Goal: Task Accomplishment & Management: Manage account settings

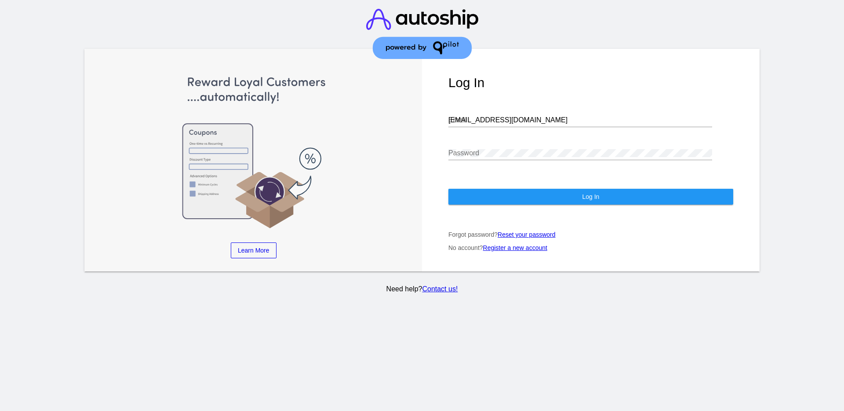
drag, startPoint x: 522, startPoint y: 125, endPoint x: 518, endPoint y: 120, distance: 6.0
click at [519, 122] on div "[EMAIL_ADDRESS][DOMAIN_NAME] Email" at bounding box center [580, 117] width 264 height 20
drag, startPoint x: 512, startPoint y: 121, endPoint x: 431, endPoint y: 117, distance: 80.6
click at [431, 117] on div "Log In [EMAIL_ADDRESS][DOMAIN_NAME] Email Password Log In Forgot password? Rese…" at bounding box center [591, 160] width 338 height 222
paste input "[EMAIL_ADDRESS][DOMAIN_NAME]"
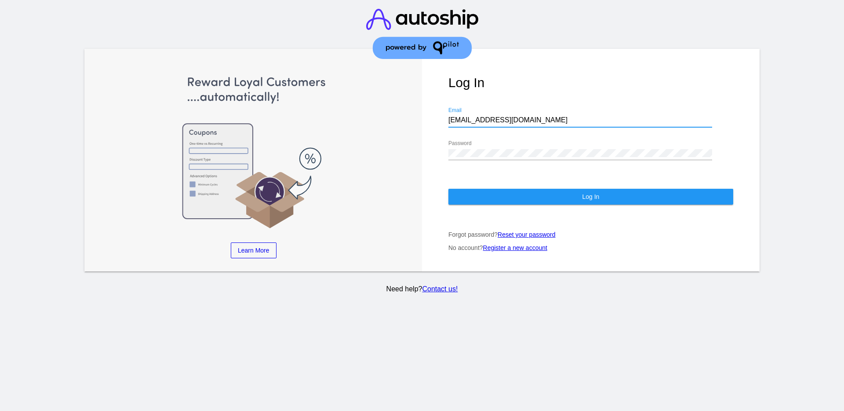
type input "[EMAIL_ADDRESS][DOMAIN_NAME]"
click at [427, 145] on div "Log In [EMAIL_ADDRESS][DOMAIN_NAME] Email Password Log In Forgot password? Rese…" at bounding box center [591, 160] width 338 height 222
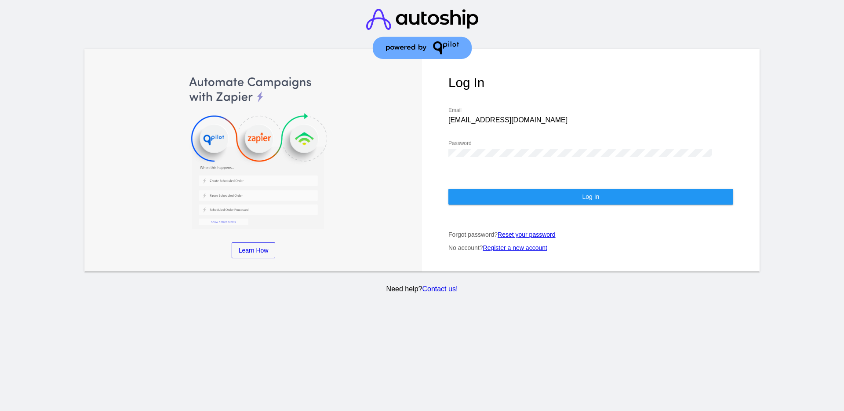
drag, startPoint x: 457, startPoint y: 148, endPoint x: 445, endPoint y: 149, distance: 11.9
click at [445, 149] on div "Log In [EMAIL_ADDRESS][DOMAIN_NAME] Email Password Log In Forgot password? Rese…" at bounding box center [591, 160] width 338 height 222
click at [489, 149] on div "Password" at bounding box center [580, 150] width 264 height 20
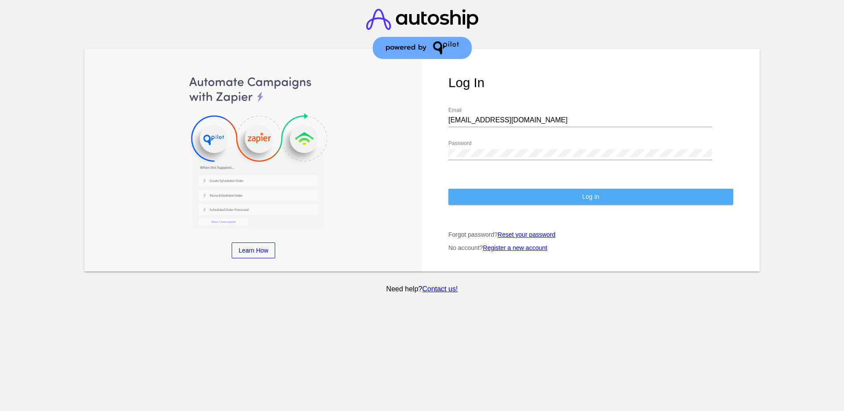
click at [488, 201] on button "Log In" at bounding box center [590, 197] width 285 height 16
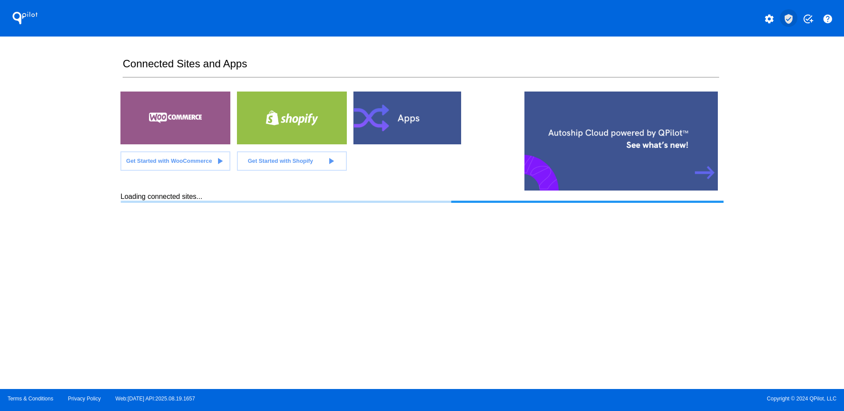
click at [784, 21] on mat-icon "verified_user" at bounding box center [789, 19] width 11 height 11
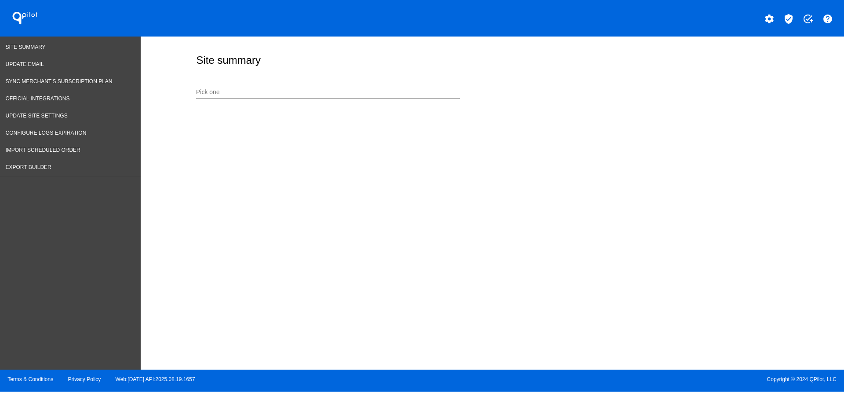
click at [333, 86] on div "Pick one" at bounding box center [328, 89] width 264 height 17
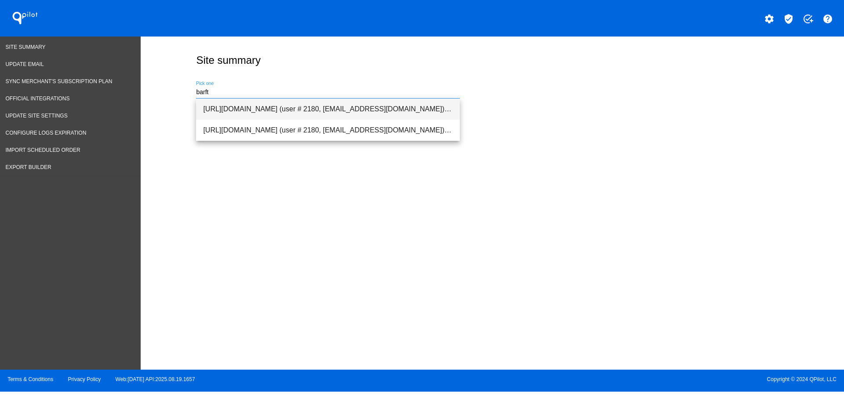
click at [274, 106] on span "[URL][DOMAIN_NAME] (user # 2180, [EMAIL_ADDRESS][DOMAIN_NAME]) - Production" at bounding box center [328, 108] width 250 height 21
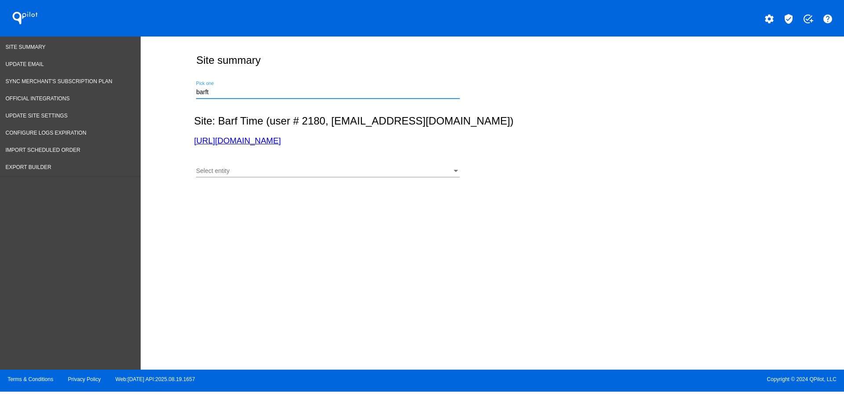
type input "[URL][DOMAIN_NAME] (user # 2180, [EMAIL_ADDRESS][DOMAIN_NAME]) - Production"
drag, startPoint x: 303, startPoint y: 175, endPoint x: 252, endPoint y: 167, distance: 50.7
click at [252, 167] on div "Select entity Select entity" at bounding box center [328, 168] width 264 height 17
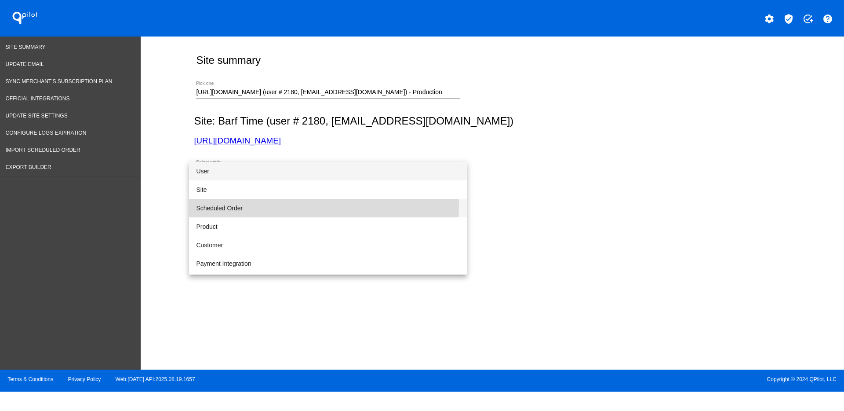
click at [309, 207] on span "Scheduled Order" at bounding box center [328, 208] width 264 height 18
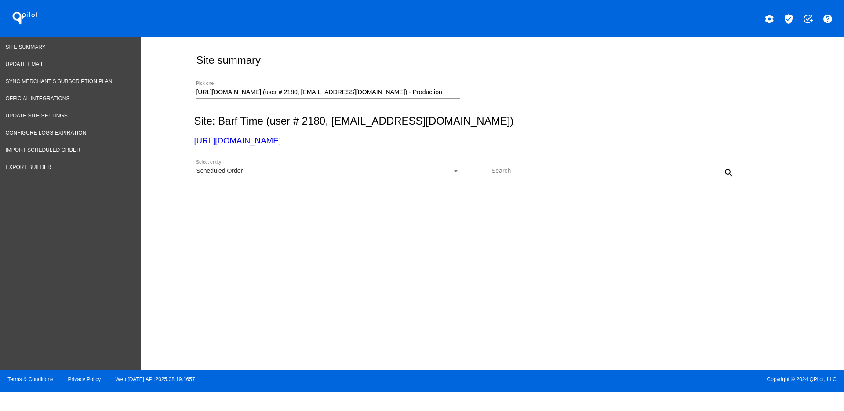
drag, startPoint x: 540, startPoint y: 164, endPoint x: 530, endPoint y: 177, distance: 15.9
click at [530, 177] on div at bounding box center [590, 177] width 197 height 0
click at [527, 171] on input "Search" at bounding box center [590, 171] width 197 height 7
paste input "1012496"
type input "1012496"
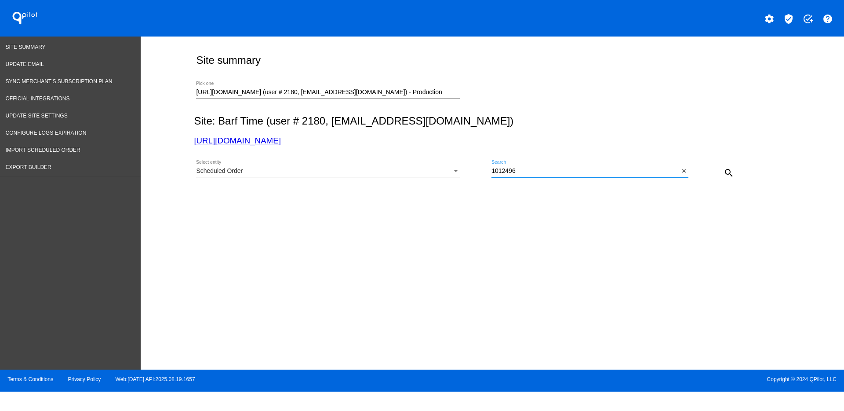
click at [733, 164] on button "search" at bounding box center [729, 173] width 18 height 18
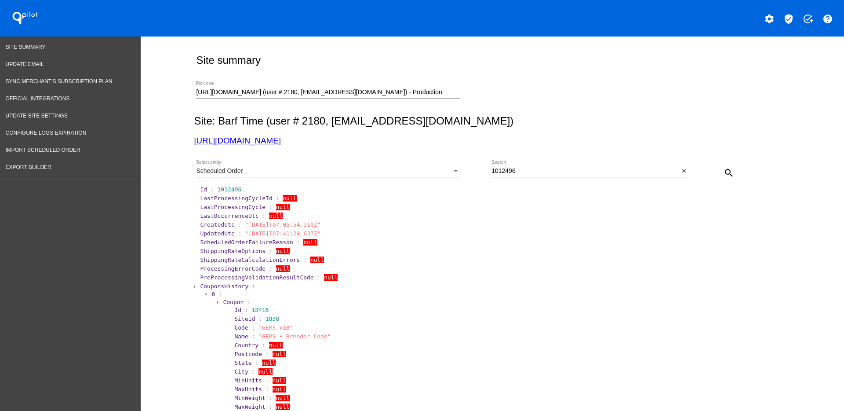
click at [209, 288] on span "CouponsHistory" at bounding box center [224, 286] width 48 height 7
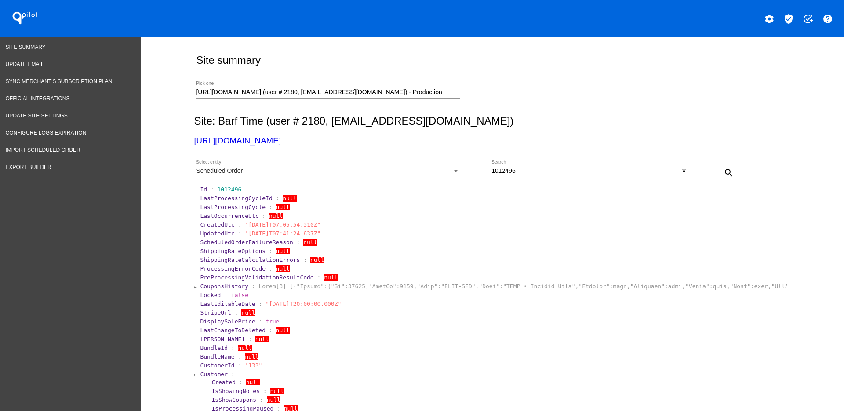
click at [206, 372] on span "Customer" at bounding box center [214, 374] width 28 height 7
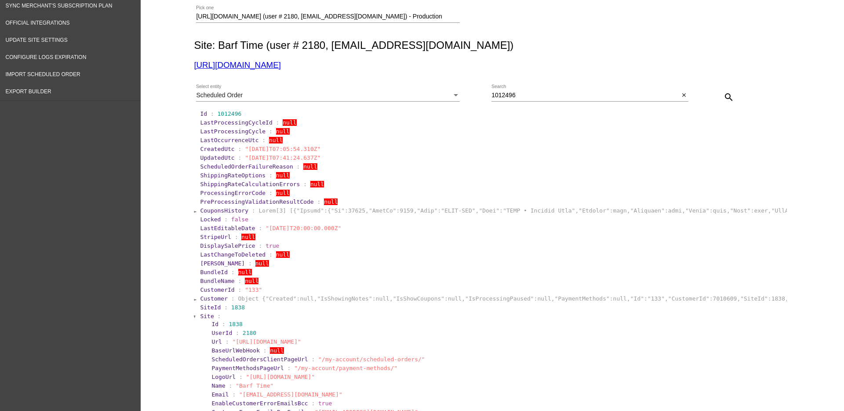
scroll to position [110, 0]
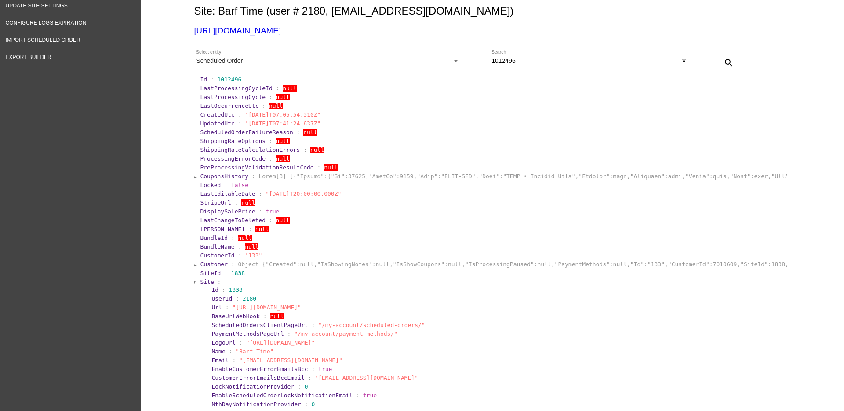
click at [201, 284] on span "Site" at bounding box center [207, 281] width 14 height 7
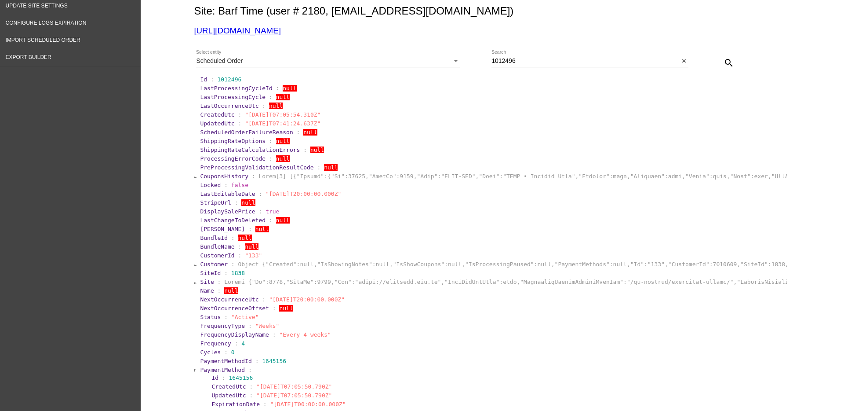
click at [553, 104] on section "LastOccurrenceUtc : null" at bounding box center [493, 105] width 586 height 7
drag, startPoint x: 260, startPoint y: 299, endPoint x: 335, endPoint y: 299, distance: 75.2
click at [335, 299] on span ""[DATE]T20:00:00.000Z"" at bounding box center [307, 299] width 76 height 7
copy span "[DATE]T20:00:00.000Z"
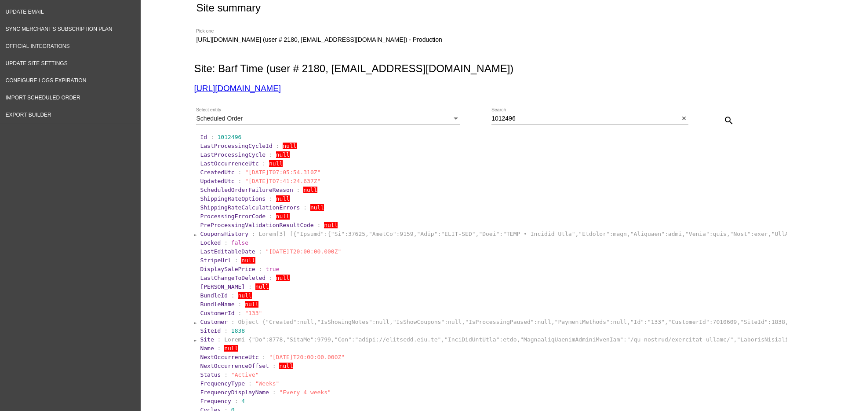
scroll to position [0, 0]
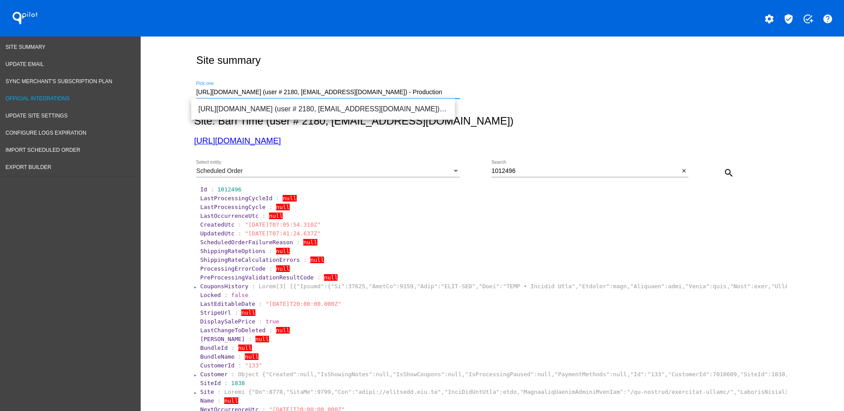
drag, startPoint x: 410, startPoint y: 89, endPoint x: 84, endPoint y: 94, distance: 326.3
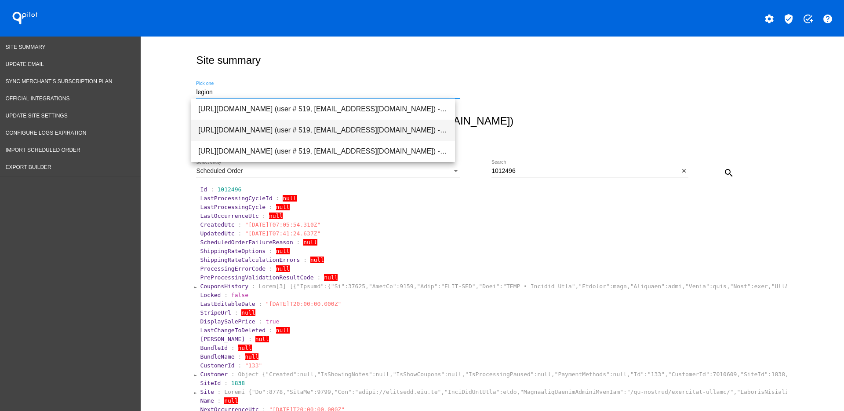
click at [268, 125] on span "[URL][DOMAIN_NAME] (user # 519, [EMAIL_ADDRESS][DOMAIN_NAME]) - Production" at bounding box center [323, 130] width 250 height 21
type input "[URL][DOMAIN_NAME] (user # 519, [EMAIL_ADDRESS][DOMAIN_NAME]) - Production"
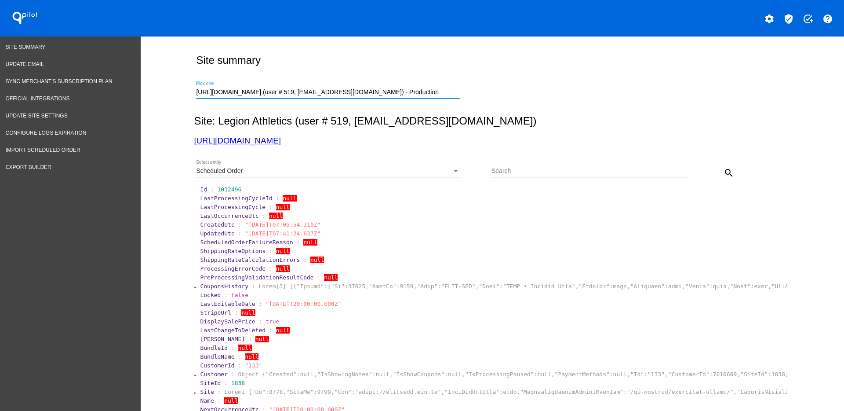
click at [303, 164] on div "Scheduled Order Select entity" at bounding box center [328, 168] width 264 height 17
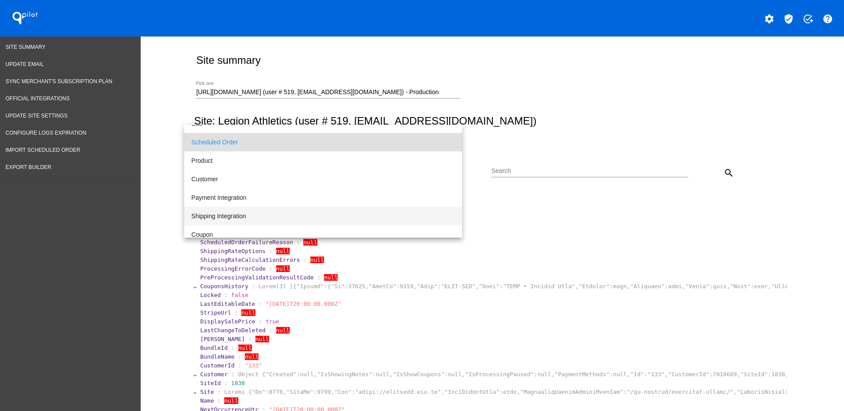
scroll to position [55, 0]
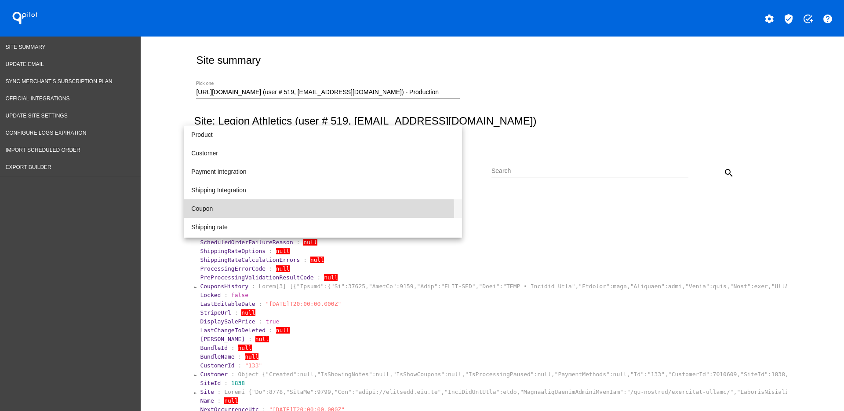
click at [241, 213] on span "Coupon" at bounding box center [323, 208] width 264 height 18
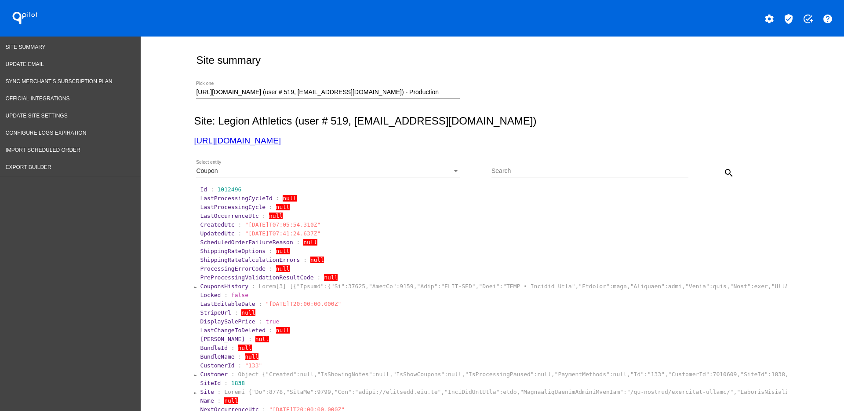
click at [499, 163] on div "Search" at bounding box center [590, 168] width 197 height 17
click at [512, 174] on input "Search" at bounding box center [590, 171] width 197 height 7
paste input "Hannahlift_BCRef"
type input "Hannahlift_BCRef"
click at [728, 171] on mat-icon "search" at bounding box center [729, 173] width 11 height 11
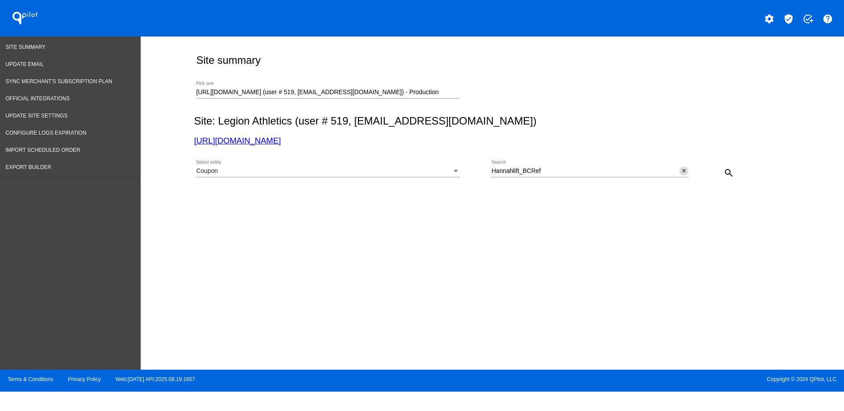
click at [683, 167] on span "close" at bounding box center [684, 170] width 6 height 7
click at [732, 177] on mat-icon "search" at bounding box center [729, 173] width 11 height 11
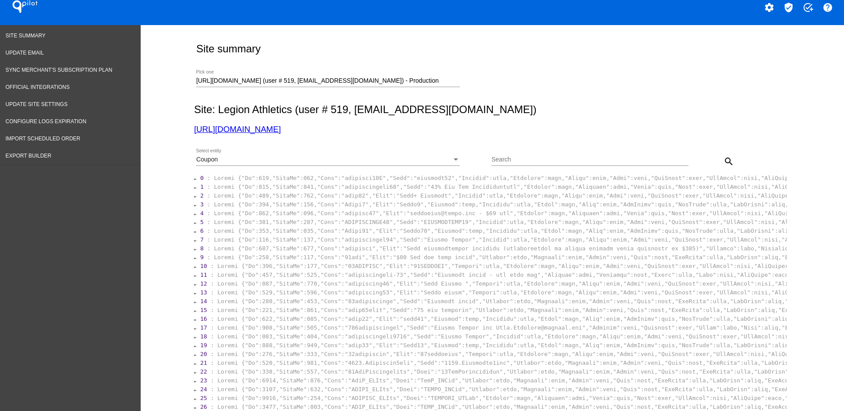
scroll to position [0, 0]
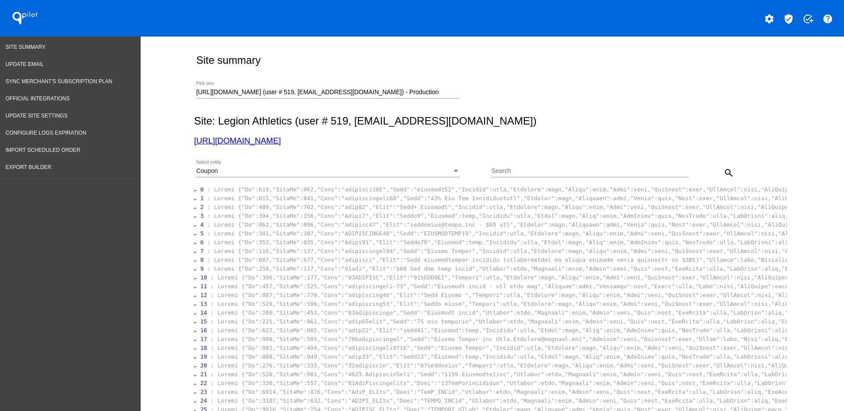
click at [585, 169] on input "Search" at bounding box center [590, 171] width 197 height 7
paste input "[URL][DOMAIN_NAME]"
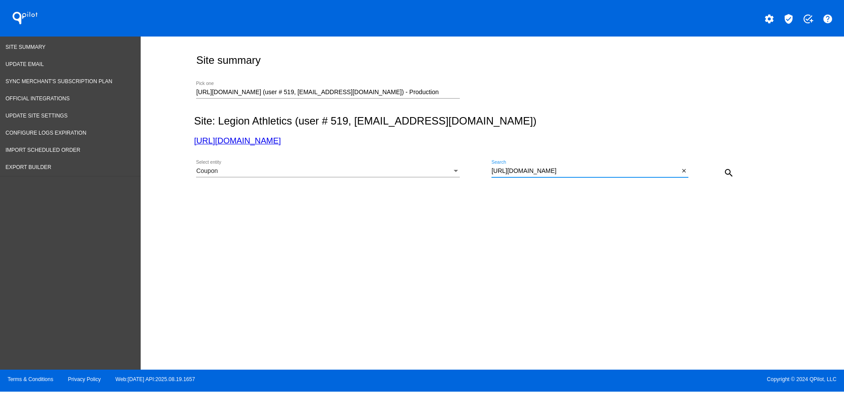
drag, startPoint x: 602, startPoint y: 172, endPoint x: 456, endPoint y: 153, distance: 147.6
click at [455, 161] on div "Coupon Select entity [URL][DOMAIN_NAME] Search close search" at bounding box center [490, 169] width 593 height 31
drag, startPoint x: 547, startPoint y: 165, endPoint x: 541, endPoint y: 171, distance: 7.8
click at [541, 170] on div "rooster Search" at bounding box center [586, 168] width 188 height 17
drag, startPoint x: 540, startPoint y: 171, endPoint x: 481, endPoint y: 176, distance: 59.6
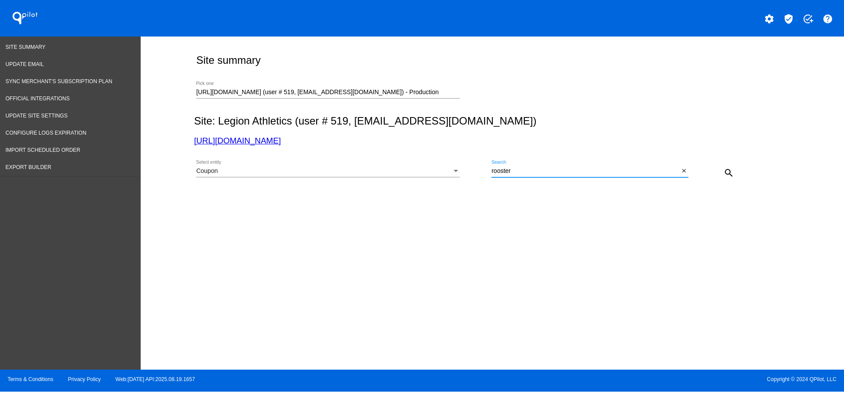
click at [481, 176] on div "Coupon Select entity rooster Search close search" at bounding box center [490, 169] width 593 height 31
paste input "KarliD_BCRef"
click at [724, 169] on mat-icon "search" at bounding box center [729, 173] width 11 height 11
drag, startPoint x: 539, startPoint y: 170, endPoint x: 567, endPoint y: 169, distance: 28.6
click at [485, 164] on div "Coupon Select entity KarliD_BCRef Search close search" at bounding box center [490, 169] width 593 height 31
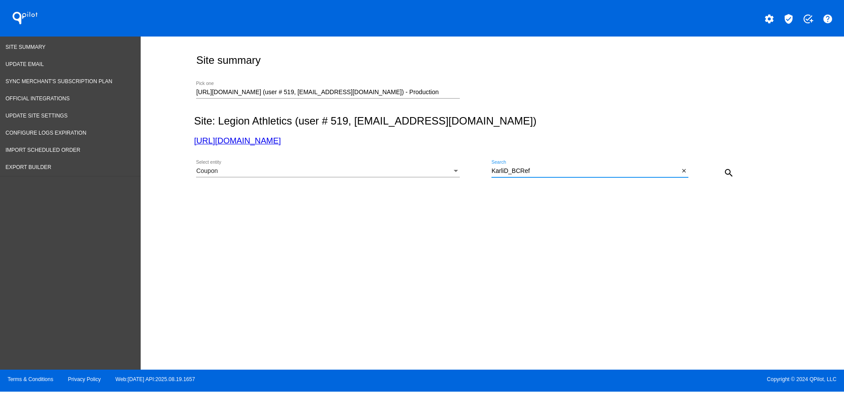
paste input "teriC"
type input "KateriC_BCRef"
click at [733, 166] on button "search" at bounding box center [729, 173] width 18 height 18
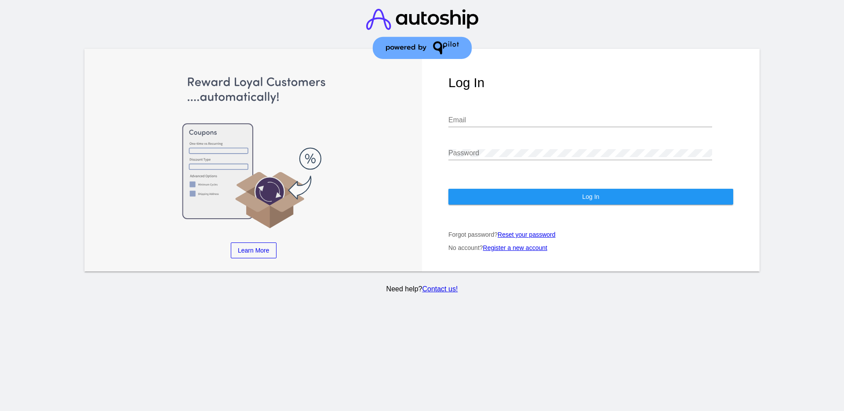
type input "[EMAIL_ADDRESS][DOMAIN_NAME]"
click at [554, 204] on button "Log In" at bounding box center [590, 197] width 285 height 16
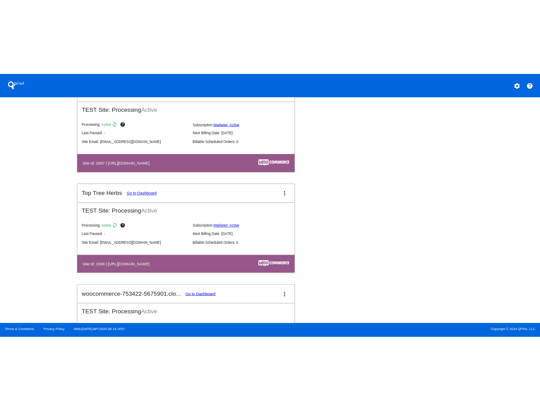
scroll to position [984, 0]
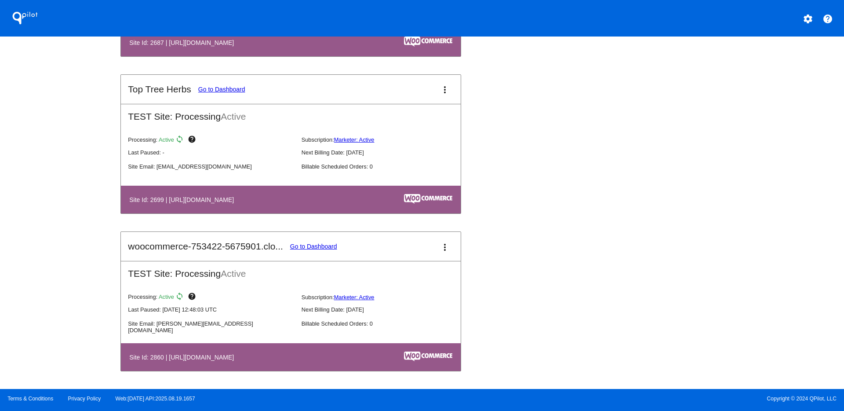
click at [302, 243] on link "Go to Dashboard" at bounding box center [313, 246] width 47 height 7
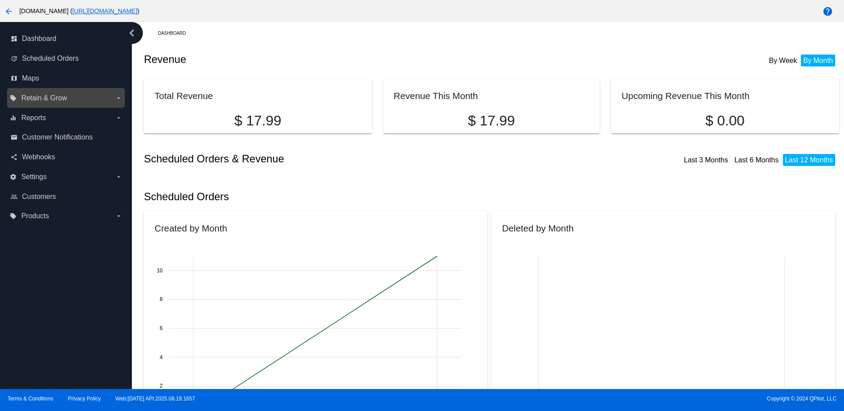
click at [67, 100] on label "local_offer Retain & Grow arrow_drop_down" at bounding box center [66, 98] width 112 height 14
click at [0, 0] on input "local_offer Retain & Grow arrow_drop_down" at bounding box center [0, 0] width 0 height 0
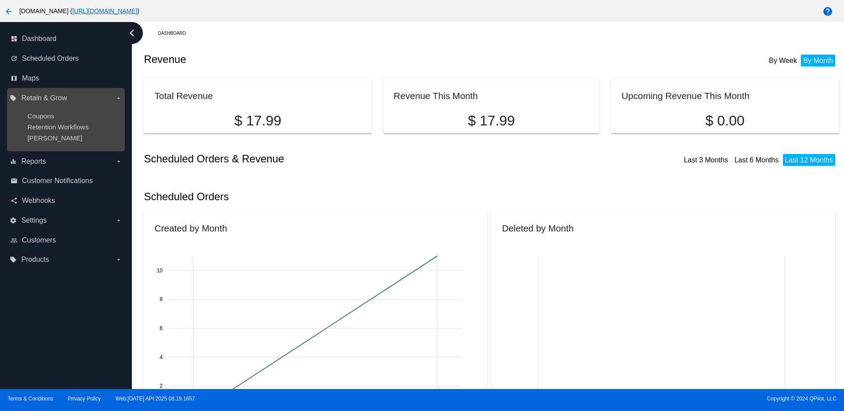
click at [48, 111] on ul "Coupons Retention Workflows Dunning" at bounding box center [66, 127] width 112 height 44
click at [48, 113] on span "Coupons" at bounding box center [40, 115] width 27 height 7
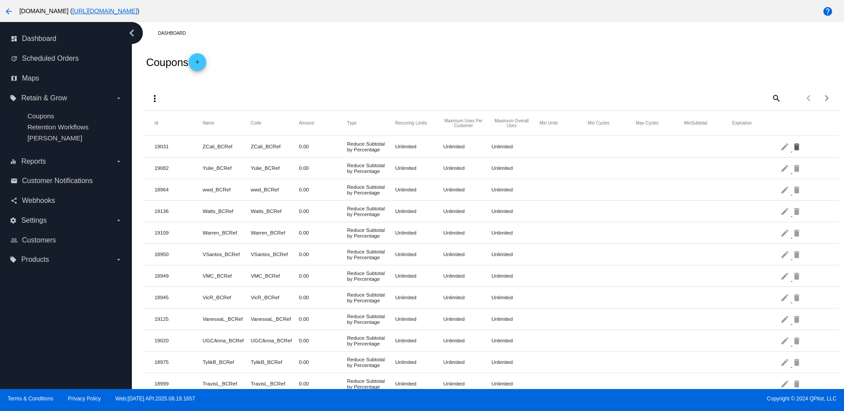
click at [792, 151] on mat-icon "delete" at bounding box center [797, 146] width 11 height 14
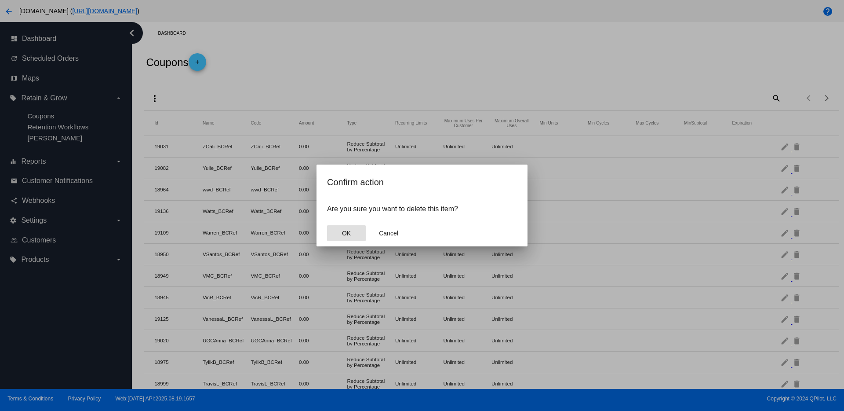
click at [359, 231] on button "OK" at bounding box center [346, 233] width 39 height 16
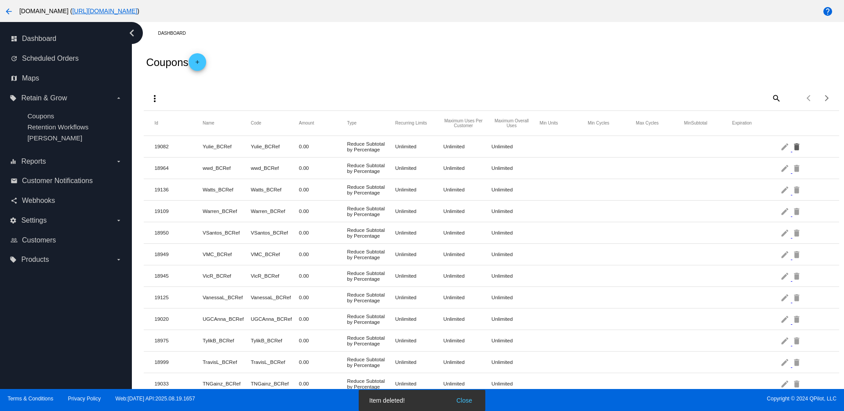
click at [792, 147] on mat-icon "delete" at bounding box center [797, 146] width 11 height 14
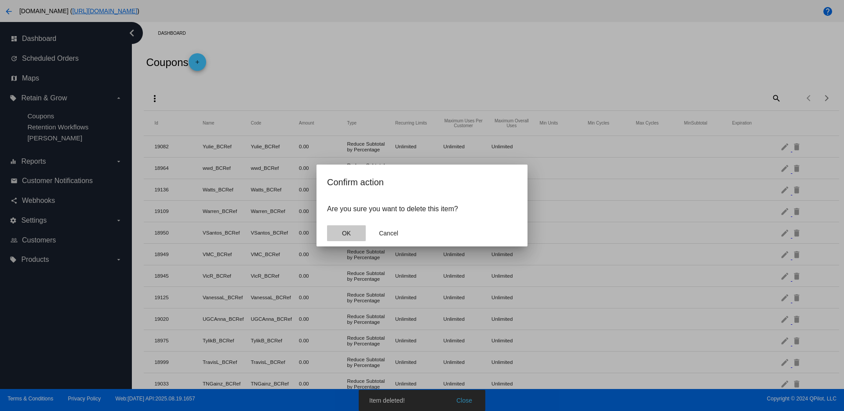
click at [346, 234] on span "OK" at bounding box center [346, 233] width 9 height 7
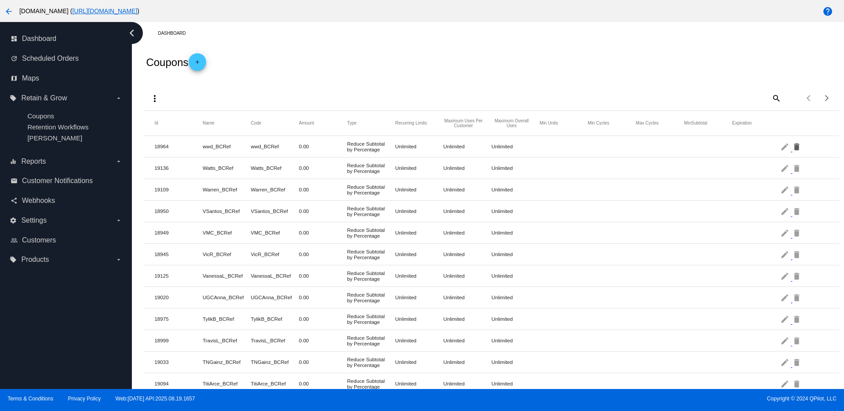
click at [792, 147] on mat-icon "delete" at bounding box center [797, 146] width 11 height 14
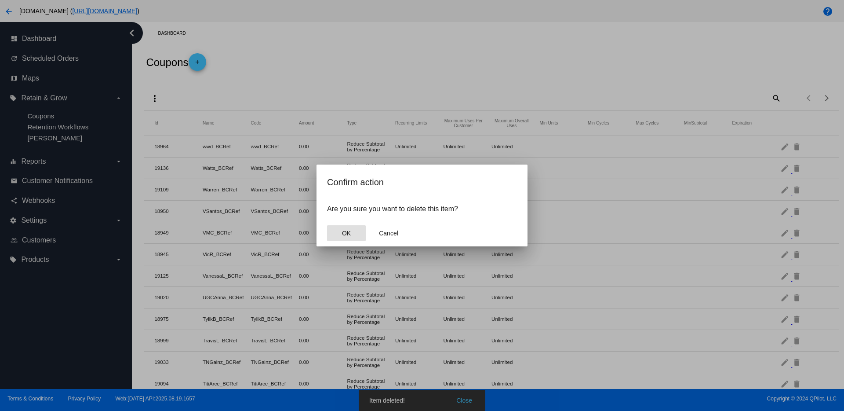
click at [346, 236] on span "OK" at bounding box center [346, 233] width 9 height 7
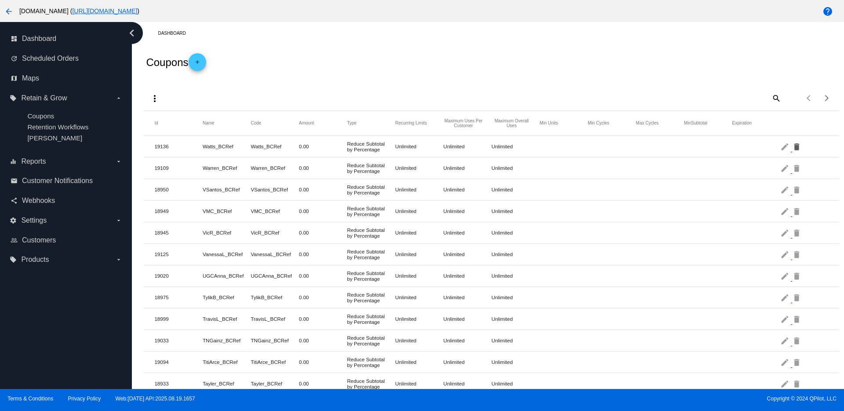
click at [792, 146] on mat-icon "delete" at bounding box center [797, 146] width 11 height 14
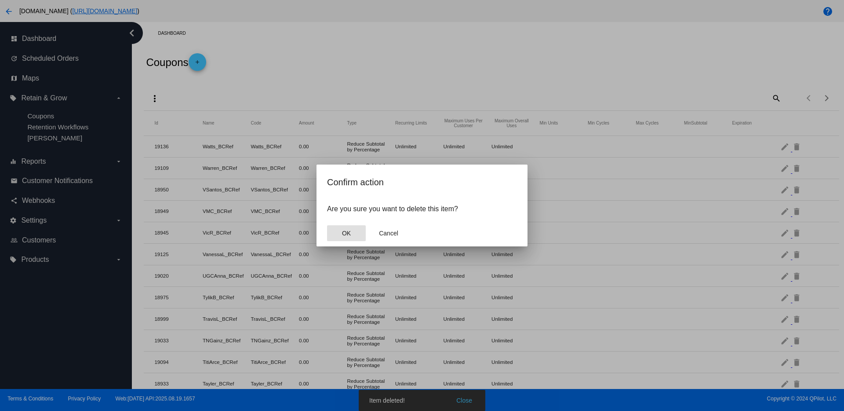
click at [362, 240] on button "OK" at bounding box center [346, 233] width 39 height 16
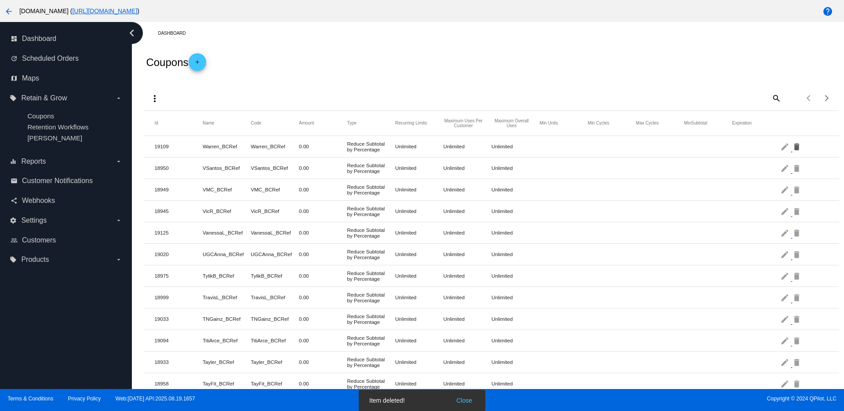
click at [792, 146] on mat-icon "delete" at bounding box center [797, 146] width 11 height 14
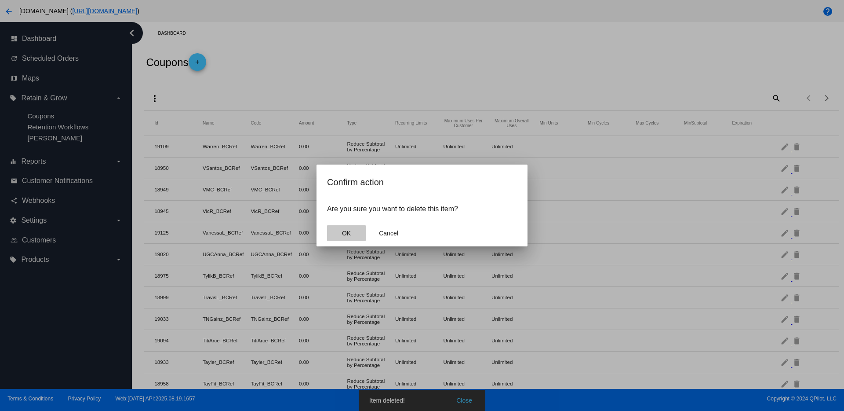
click at [355, 232] on button "OK" at bounding box center [346, 233] width 39 height 16
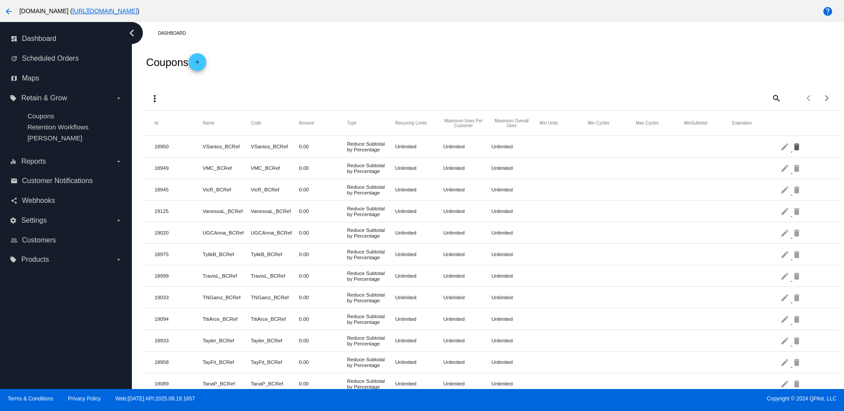
click at [792, 148] on mat-icon "delete" at bounding box center [797, 146] width 11 height 14
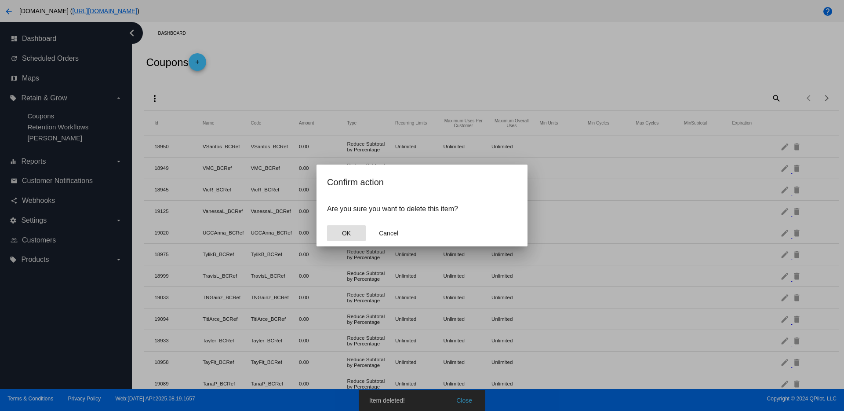
drag, startPoint x: 350, startPoint y: 233, endPoint x: 558, endPoint y: 234, distance: 208.4
click at [350, 232] on span "OK" at bounding box center [346, 233] width 9 height 7
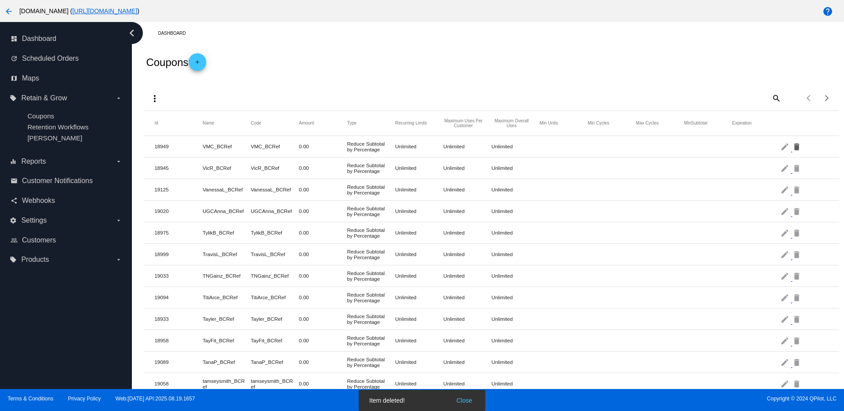
click at [793, 149] on mat-icon "delete" at bounding box center [797, 146] width 11 height 14
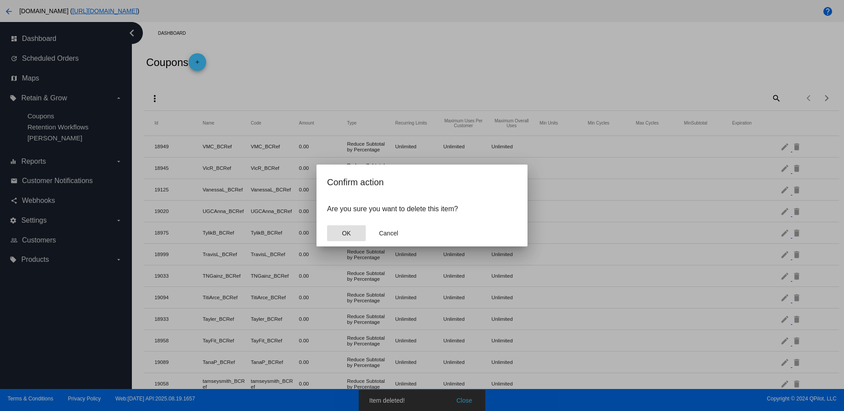
click at [356, 235] on button "OK" at bounding box center [346, 233] width 39 height 16
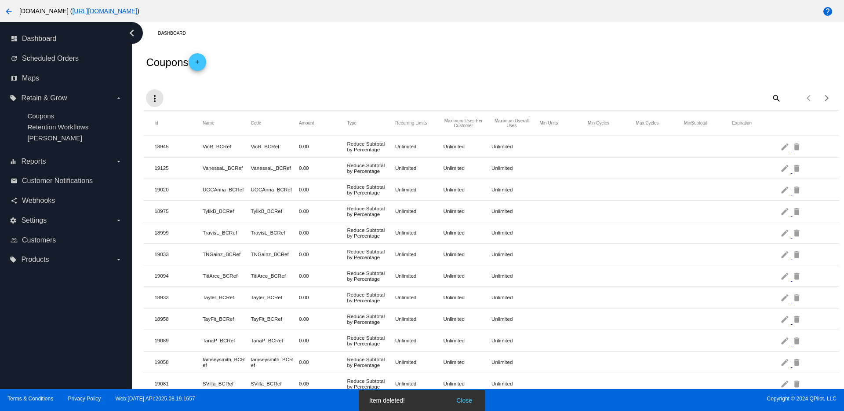
click at [157, 91] on button "more_vert" at bounding box center [155, 98] width 18 height 18
click at [792, 148] on div at bounding box center [422, 205] width 844 height 411
click at [154, 102] on mat-icon "more_vert" at bounding box center [154, 98] width 11 height 11
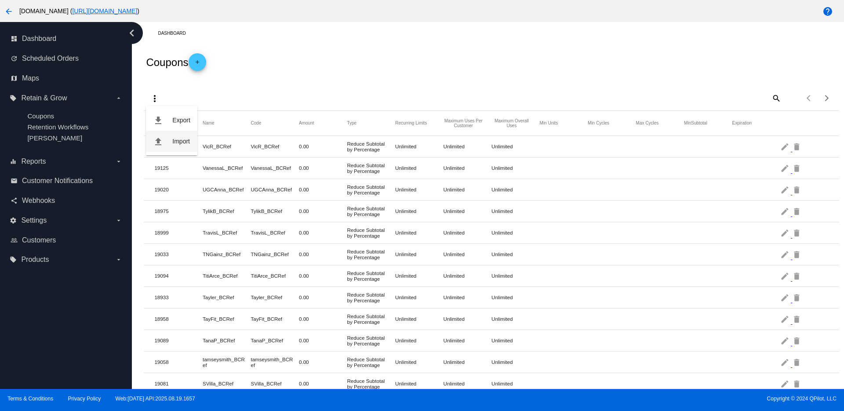
click at [171, 139] on button "file_upload Import" at bounding box center [171, 141] width 51 height 21
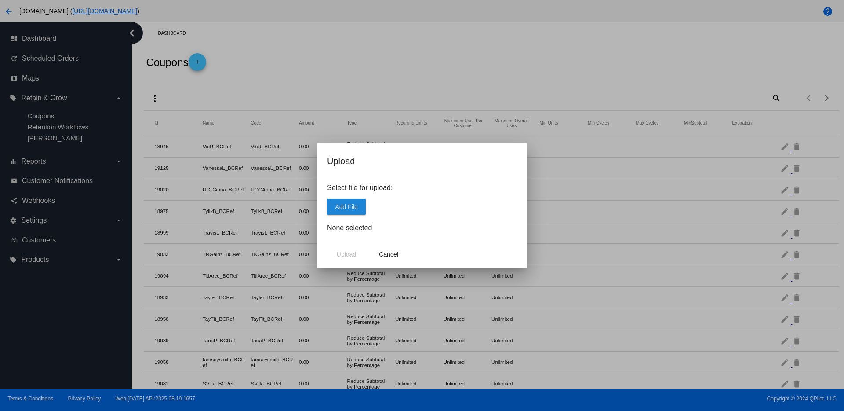
click at [354, 204] on span "Add File" at bounding box center [346, 206] width 22 height 7
click at [344, 253] on span "Upload" at bounding box center [346, 254] width 19 height 7
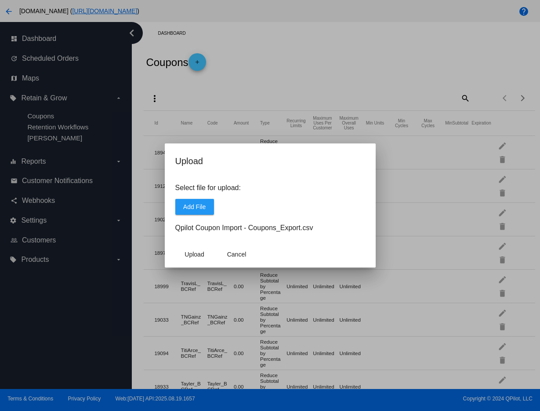
click at [401, 128] on div at bounding box center [270, 205] width 540 height 411
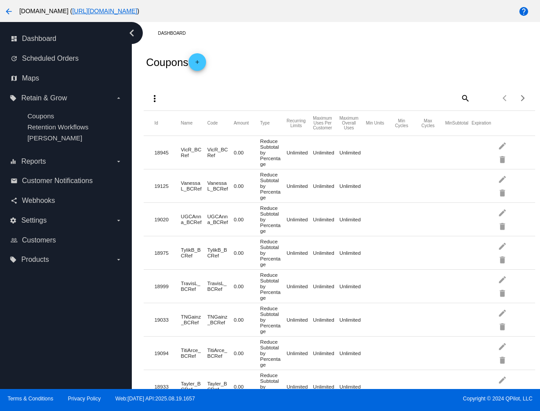
click at [10, 8] on mat-icon "arrow_back" at bounding box center [9, 11] width 11 height 11
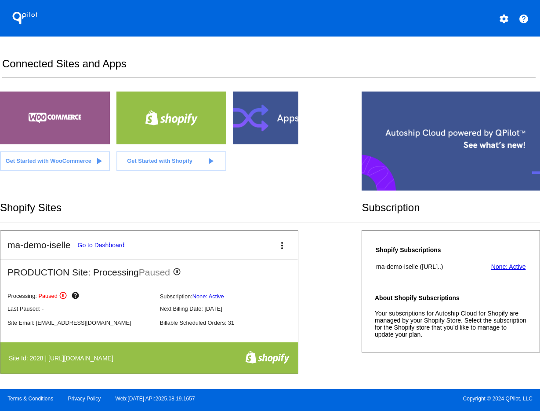
scroll to position [220, 0]
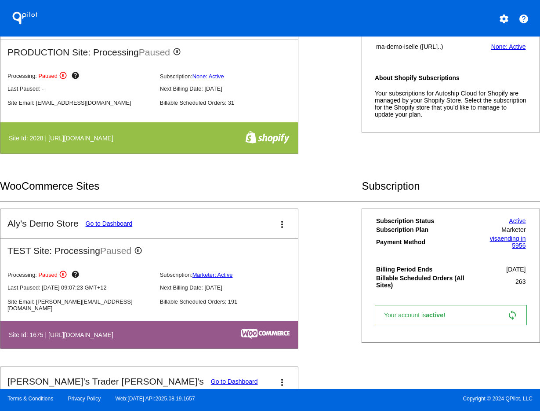
click at [102, 225] on link "Go to Dashboard" at bounding box center [109, 223] width 47 height 7
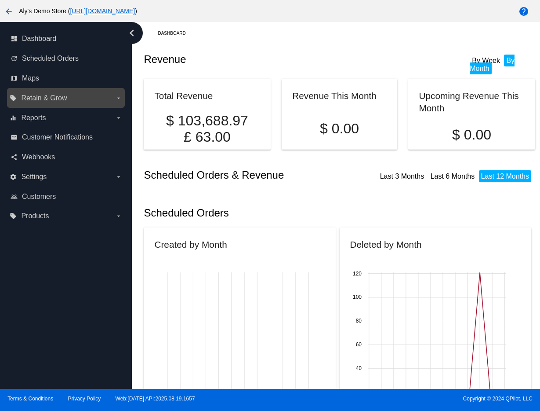
click at [55, 101] on span "Retain & Grow" at bounding box center [44, 98] width 46 height 8
click at [0, 0] on input "local_offer Retain & Grow arrow_drop_down" at bounding box center [0, 0] width 0 height 0
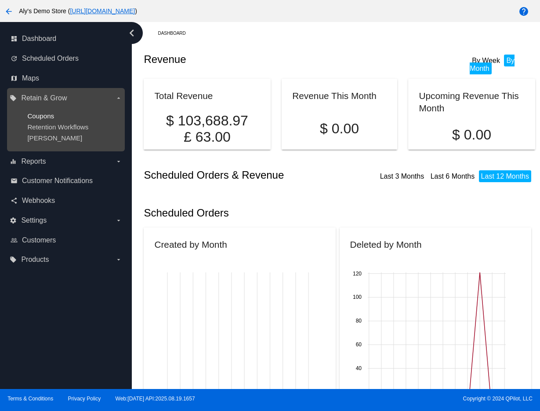
click at [45, 113] on span "Coupons" at bounding box center [40, 115] width 27 height 7
